Goal: Navigation & Orientation: Find specific page/section

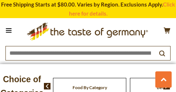
scroll to position [118, 0]
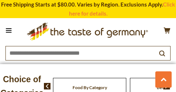
click at [92, 88] on span "Food By Category" at bounding box center [90, 87] width 35 height 5
drag, startPoint x: 71, startPoint y: 8, endPoint x: 71, endPoint y: 4, distance: 4.4
click at [71, 8] on section "Free Shipping Starts at $80.00. Varies by Region. Exclusions Apply. Click here …" at bounding box center [88, 9] width 176 height 18
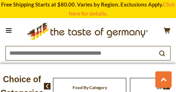
scroll to position [3752, 0]
